Goal: Information Seeking & Learning: Learn about a topic

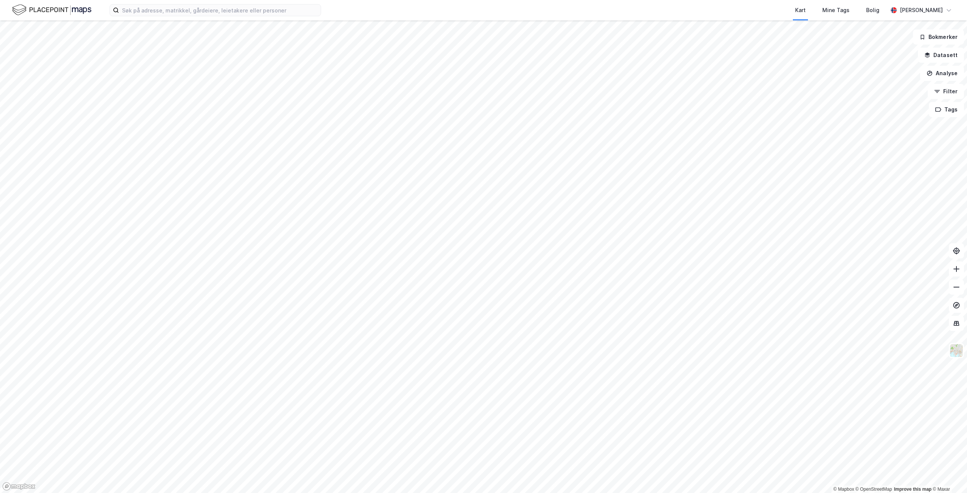
click at [143, 17] on div "Kart Mine Tags [PERSON_NAME]" at bounding box center [483, 10] width 967 height 20
click at [144, 12] on input at bounding box center [220, 10] width 202 height 11
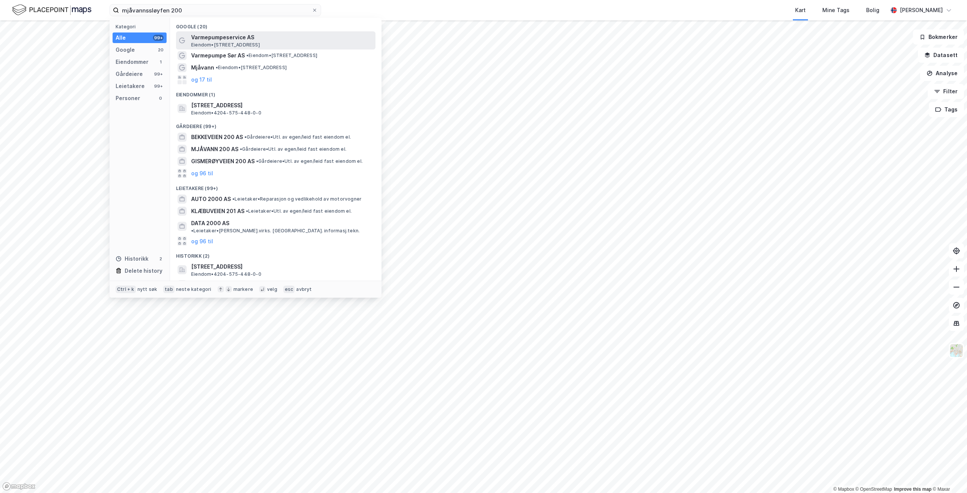
click at [250, 46] on span "Eiendom • [STREET_ADDRESS]" at bounding box center [225, 45] width 69 height 6
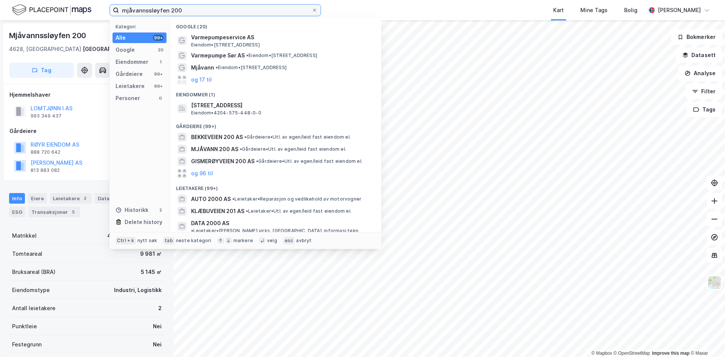
drag, startPoint x: 114, startPoint y: 8, endPoint x: 74, endPoint y: 8, distance: 40.0
click at [74, 8] on div "mjåvannssløyfen 200 Kategori Alle 99+ Google 20 Eiendommer 1 Gårdeiere 99+ Leie…" at bounding box center [362, 10] width 725 height 20
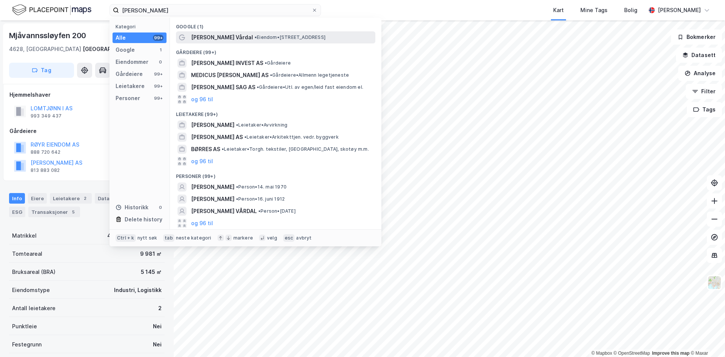
click at [224, 39] on span "[PERSON_NAME] Vårdal" at bounding box center [222, 37] width 62 height 9
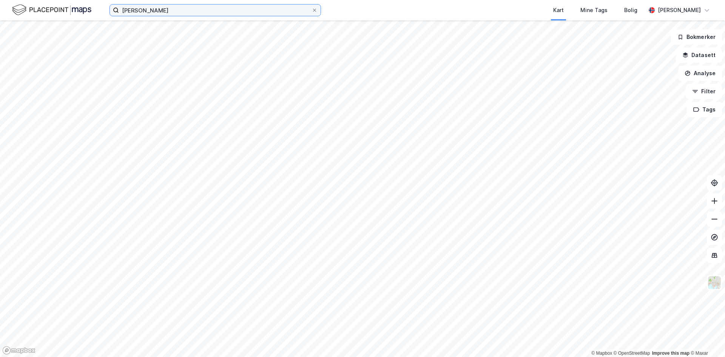
click at [166, 9] on input "[PERSON_NAME]" at bounding box center [215, 10] width 193 height 11
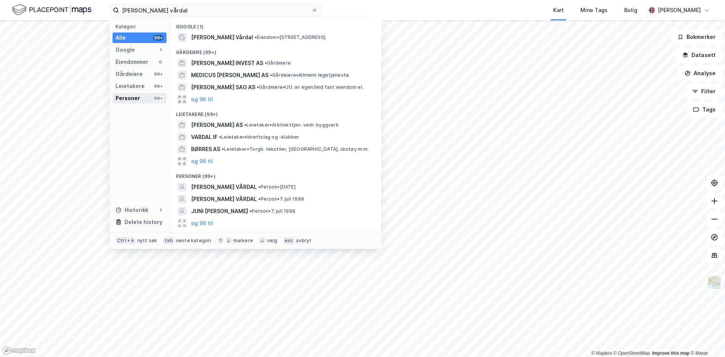
click at [140, 100] on div "Personer 99+" at bounding box center [140, 98] width 54 height 11
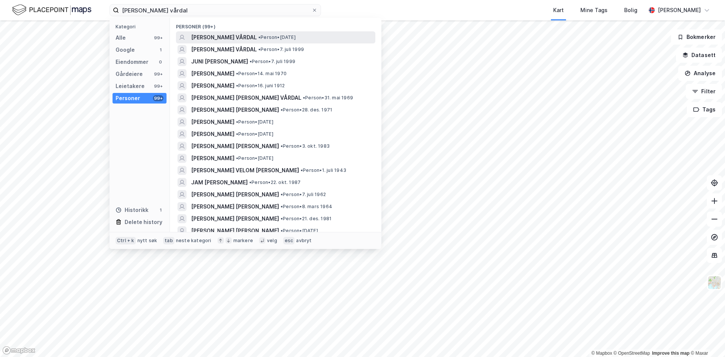
click at [246, 33] on span "[PERSON_NAME] VÅRDAL" at bounding box center [224, 37] width 66 height 9
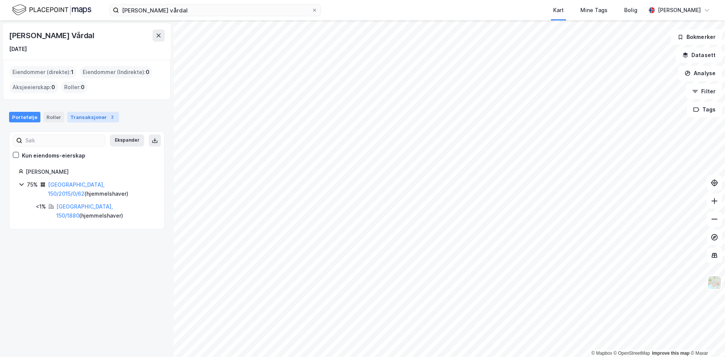
click at [86, 117] on div "Transaksjoner 2" at bounding box center [93, 117] width 52 height 11
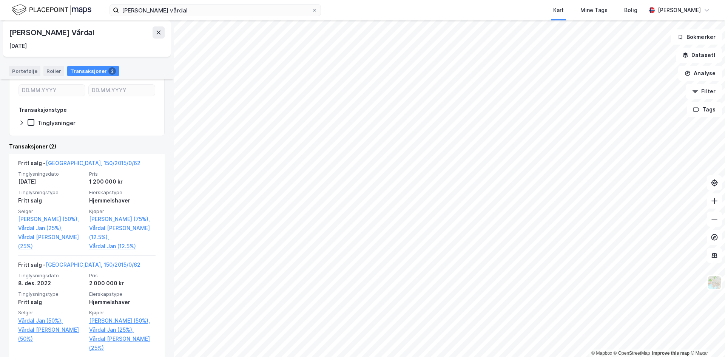
scroll to position [106, 0]
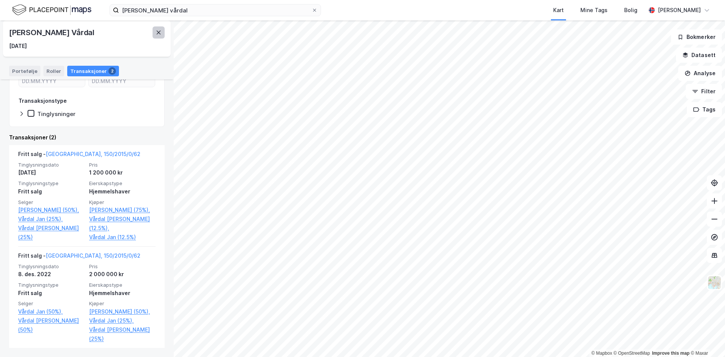
click at [158, 32] on icon at bounding box center [159, 33] width 4 height 4
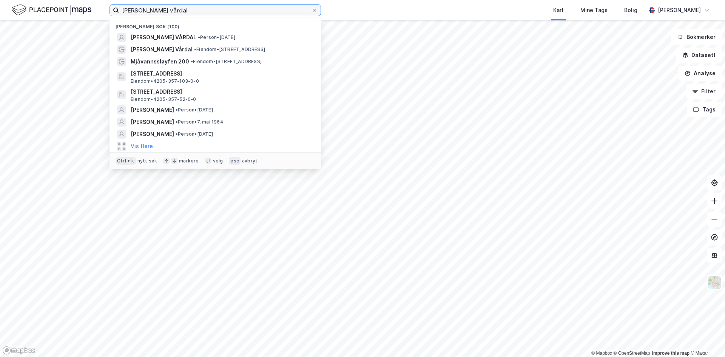
drag, startPoint x: 234, startPoint y: 10, endPoint x: 39, endPoint y: 16, distance: 194.6
click at [39, 16] on div "[PERSON_NAME] vårdal Nylige søk (100) [PERSON_NAME] VÅRDAL • Person • [DATE] [P…" at bounding box center [362, 10] width 725 height 20
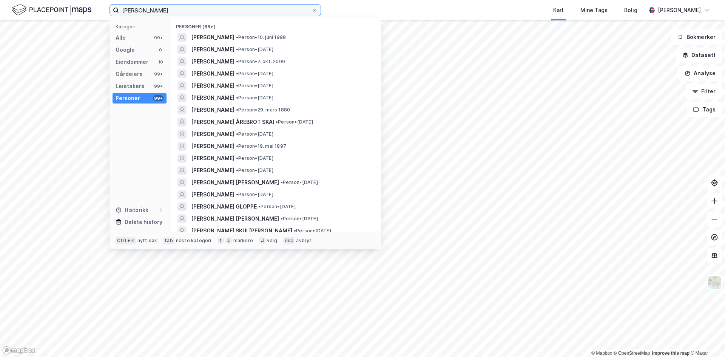
drag, startPoint x: 197, startPoint y: 15, endPoint x: 64, endPoint y: -3, distance: 134.8
click at [64, 0] on html "[PERSON_NAME] Kategori Alle 99+ Google 0 Eiendommer 10 Gårdeiere 99+ Leietakere…" at bounding box center [362, 178] width 725 height 357
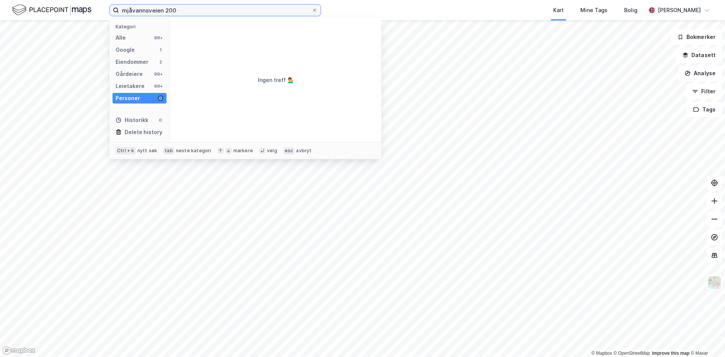
drag, startPoint x: 183, startPoint y: 10, endPoint x: 148, endPoint y: 21, distance: 36.5
click at [148, 16] on div "mjåvannsveien 200 Kategori Alle 99+ Google 1 Eiendommer 2 Gårdeiere 99+ Leietak…" at bounding box center [214, 10] width 211 height 12
drag, startPoint x: 193, startPoint y: 14, endPoint x: 68, endPoint y: 15, distance: 125.4
click at [68, 15] on div "mjåvannssløyfen Kategori Alle 19 Google 16 Eiendommer 1 Gårdeiere 0 Leietakere …" at bounding box center [362, 10] width 725 height 20
paste input "Mjåvannssløyfen 200"
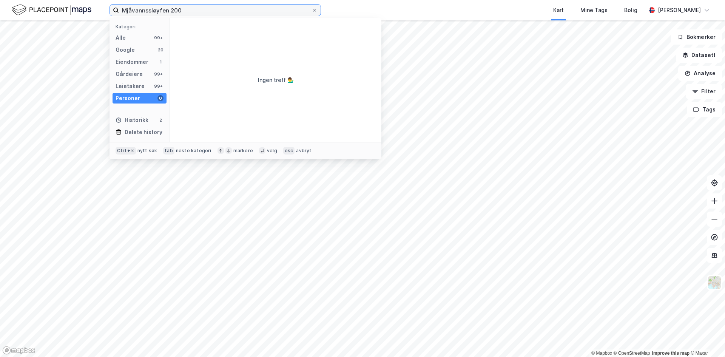
click at [199, 10] on input "Mjåvannssløyfen 200" at bounding box center [215, 10] width 193 height 11
type input "Mjåvannsveien 196"
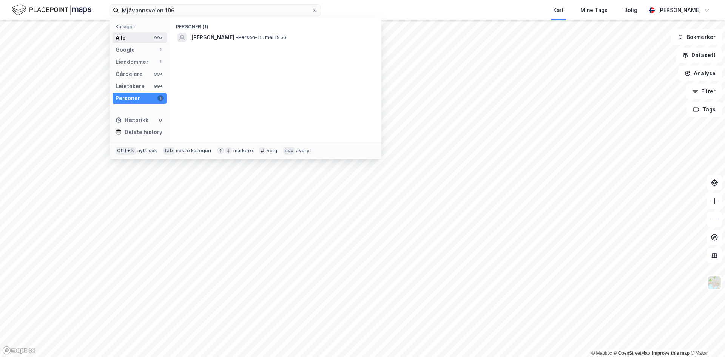
click at [139, 39] on div "Alle 99+" at bounding box center [140, 37] width 54 height 11
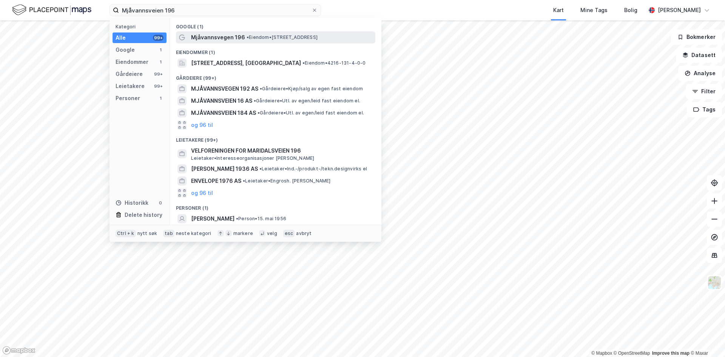
click at [247, 39] on span "•" at bounding box center [248, 37] width 2 height 6
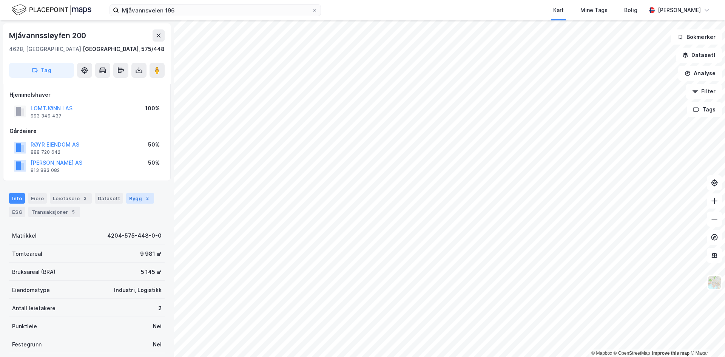
click at [127, 199] on div "Bygg 2" at bounding box center [140, 198] width 28 height 11
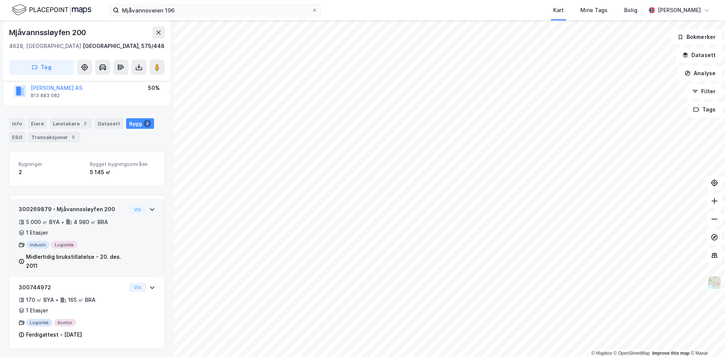
scroll to position [76, 0]
